Goal: Navigation & Orientation: Find specific page/section

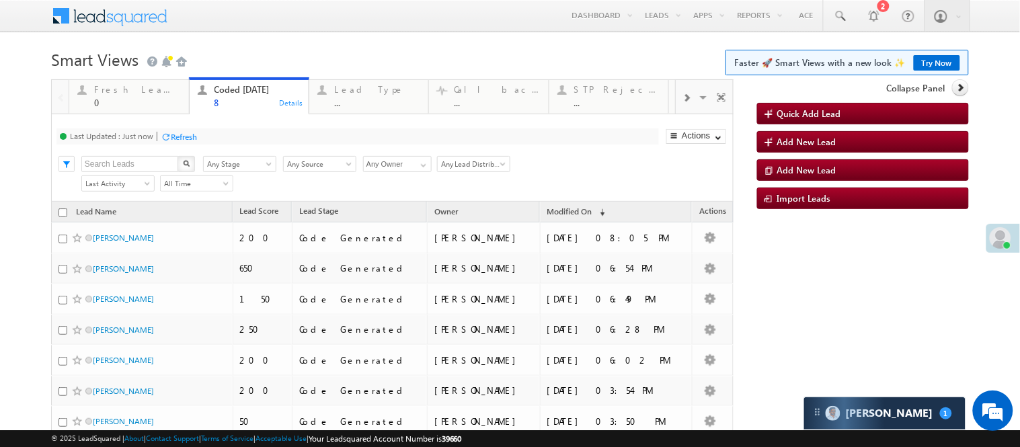
click at [258, 42] on body "Menu [PERSON_NAME] [PERSON_NAME] .Yada v@ang elbro king. com" at bounding box center [510, 271] width 1020 height 542
